Goal: Task Accomplishment & Management: Complete application form

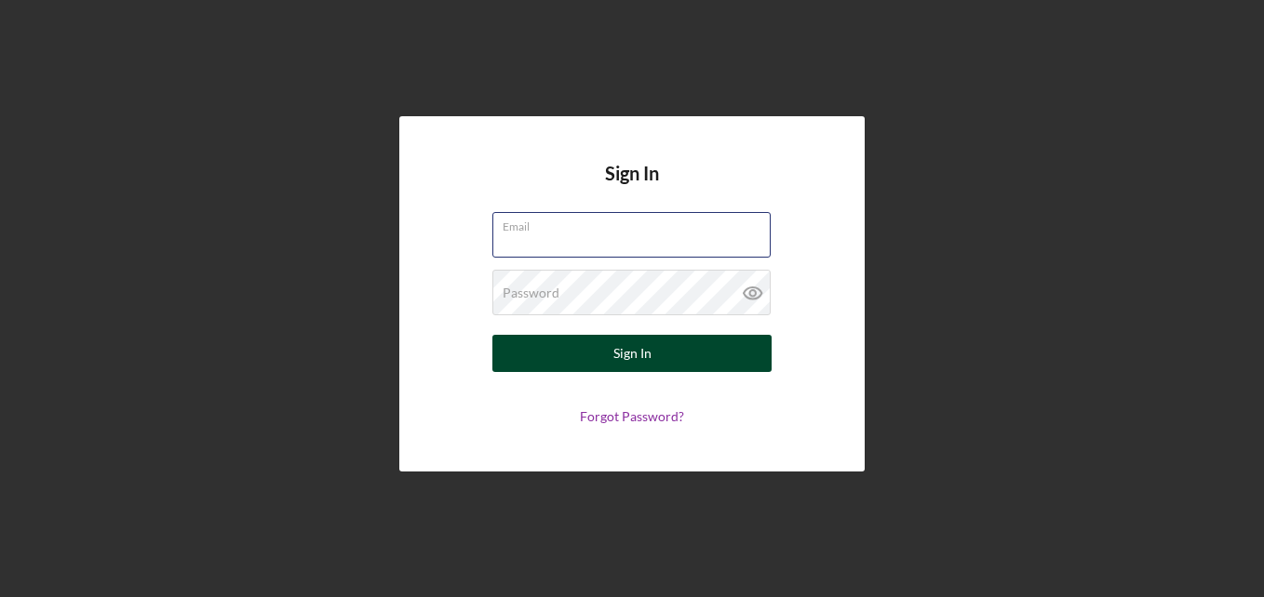
type input "[EMAIL_ADDRESS][DOMAIN_NAME]"
click at [661, 349] on button "Sign In" at bounding box center [631, 353] width 279 height 37
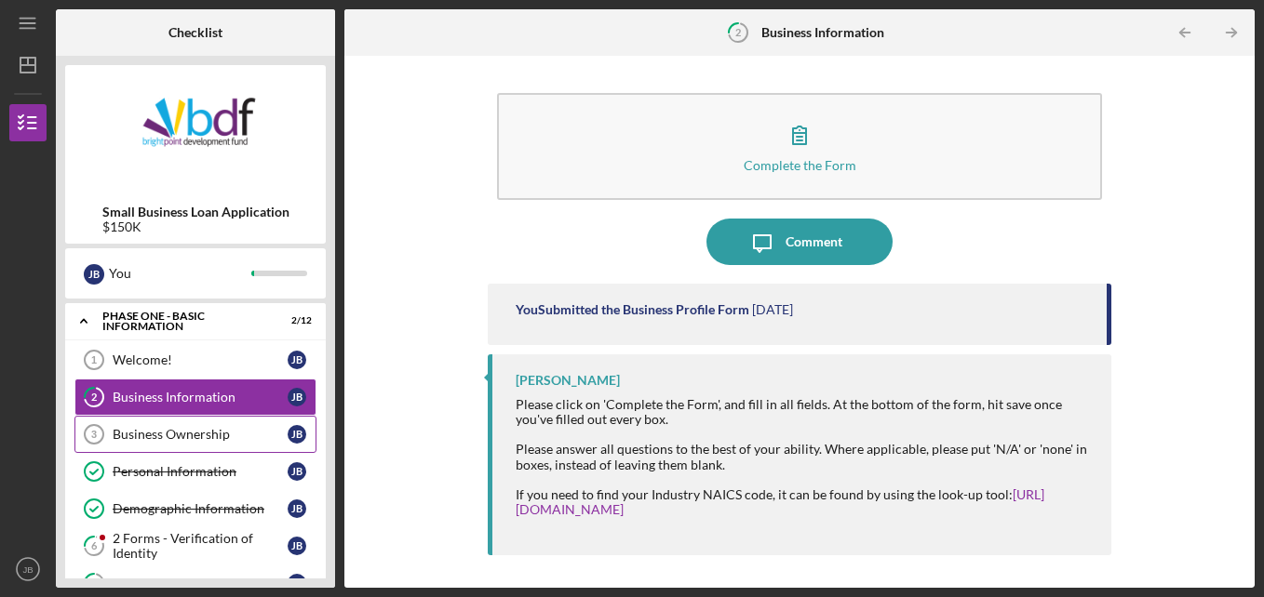
click at [271, 436] on div "Business Ownership" at bounding box center [200, 434] width 175 height 15
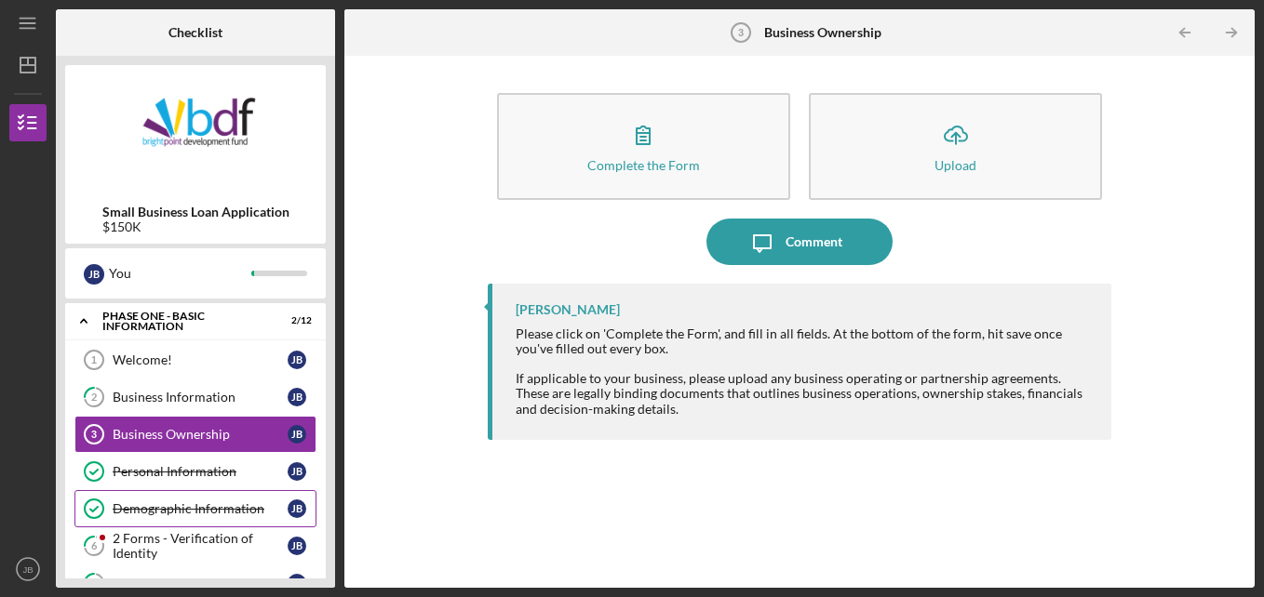
click at [145, 509] on div "Demographic Information" at bounding box center [200, 509] width 175 height 15
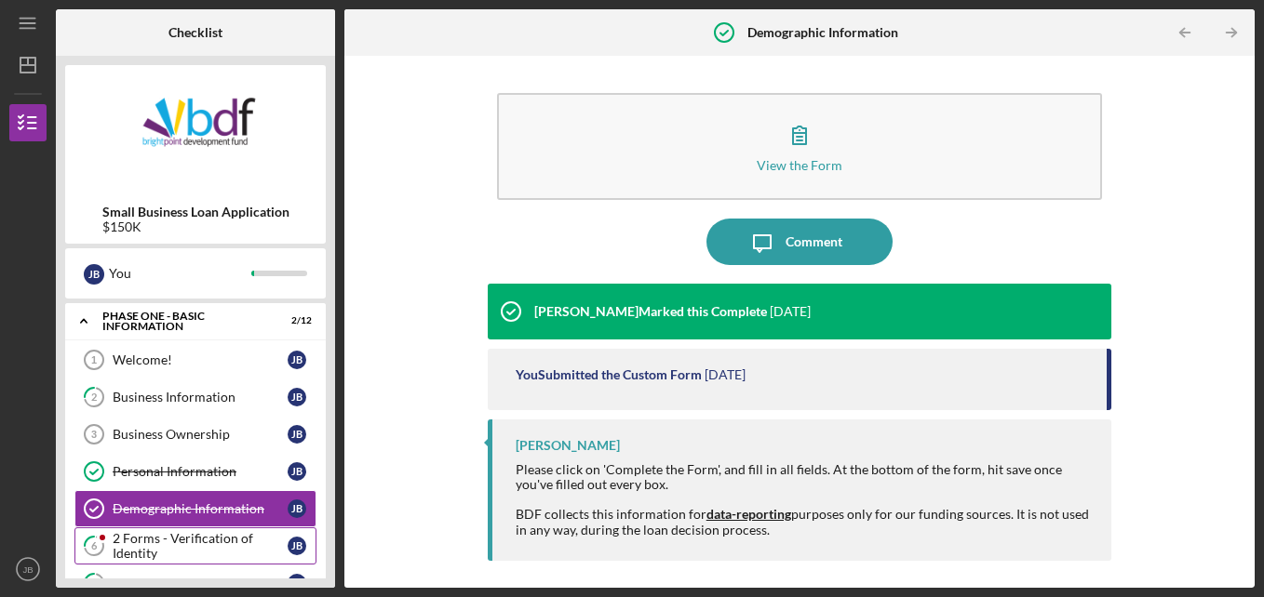
scroll to position [93, 0]
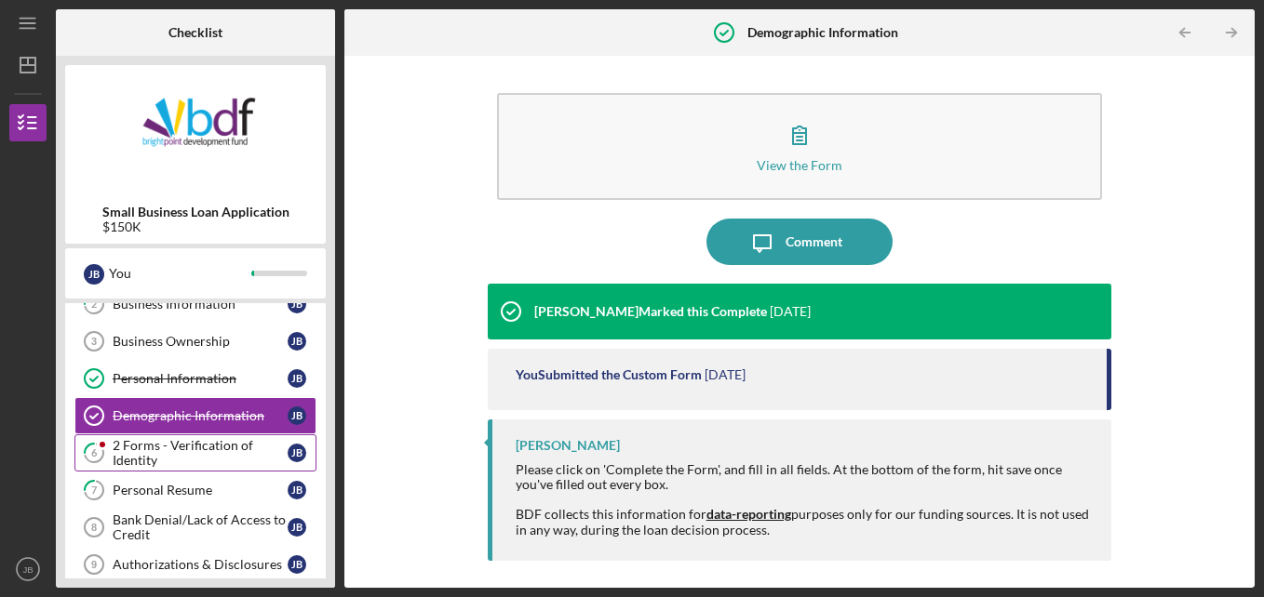
click at [127, 463] on div "2 Forms - Verification of Identity" at bounding box center [200, 453] width 175 height 30
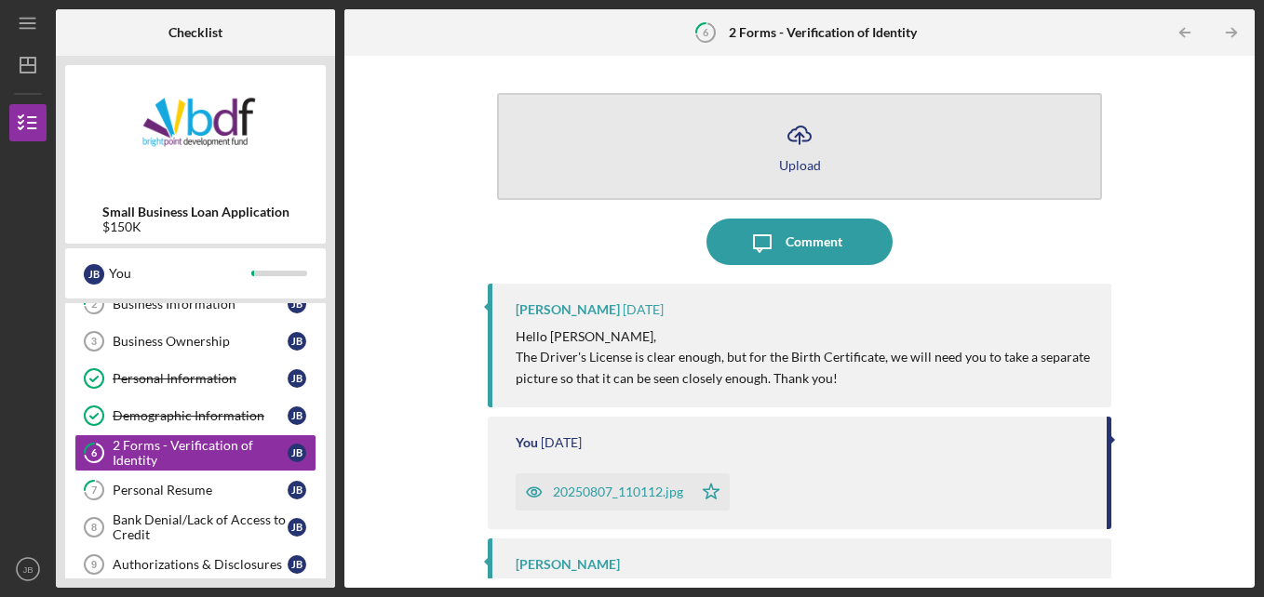
click at [660, 158] on button "Icon/Upload Upload" at bounding box center [800, 146] width 606 height 107
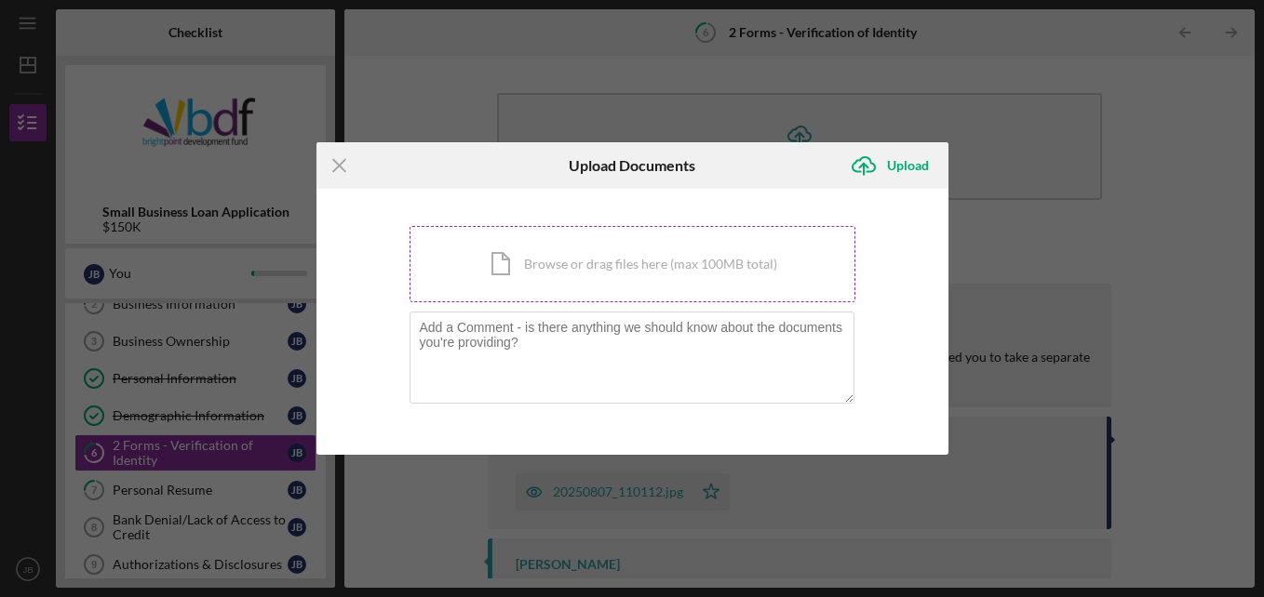
click at [636, 278] on div "Icon/Document Browse or drag files here (max 100MB total) Tap to choose files o…" at bounding box center [632, 264] width 446 height 76
click at [319, 148] on icon "Icon/Menu Close" at bounding box center [339, 165] width 47 height 47
